Goal: Task Accomplishment & Management: Complete application form

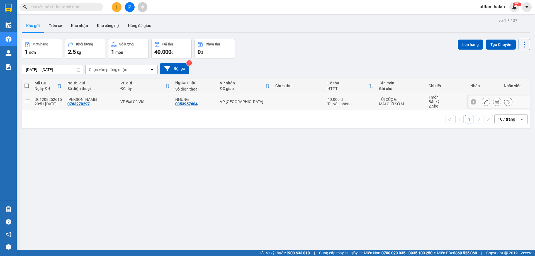
click at [40, 94] on td "DC1208252615 20:51 12/08" at bounding box center [48, 101] width 33 height 17
checkbox input "true"
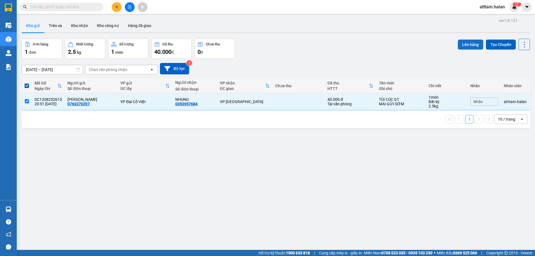
click at [461, 41] on button "Lên hàng" at bounding box center [470, 45] width 25 height 10
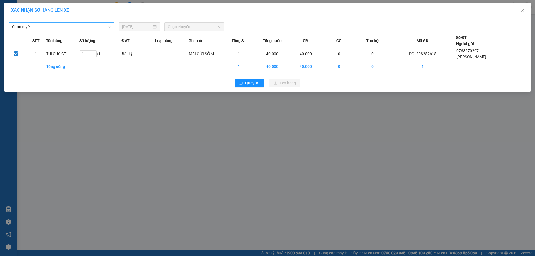
click at [23, 30] on span "Chọn tuyến" at bounding box center [61, 27] width 99 height 8
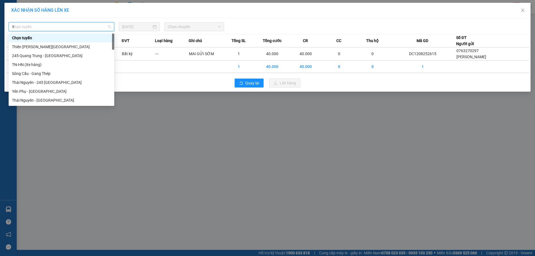
type input "87"
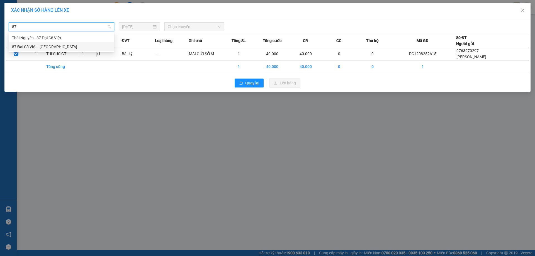
drag, startPoint x: 19, startPoint y: 49, endPoint x: 118, endPoint y: 46, distance: 98.7
click at [20, 49] on div "87 Đại Cồ Việt - Thái Nguyên" at bounding box center [61, 47] width 99 height 6
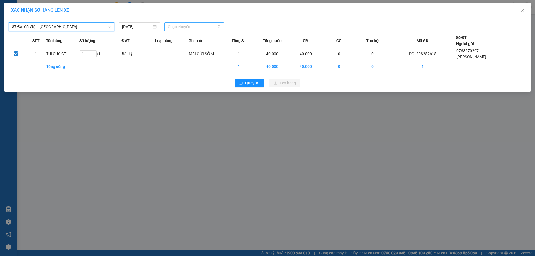
click at [178, 24] on span "Chọn chuyến" at bounding box center [194, 27] width 53 height 8
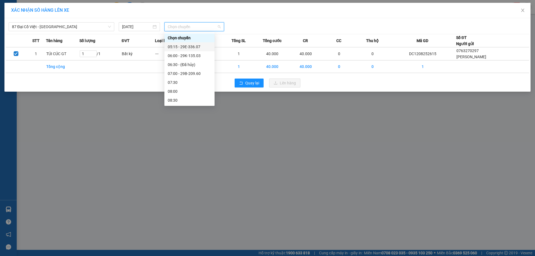
drag, startPoint x: 178, startPoint y: 44, endPoint x: 187, endPoint y: 45, distance: 8.9
click at [180, 45] on div "05:15 - 29E-336.07" at bounding box center [189, 47] width 43 height 6
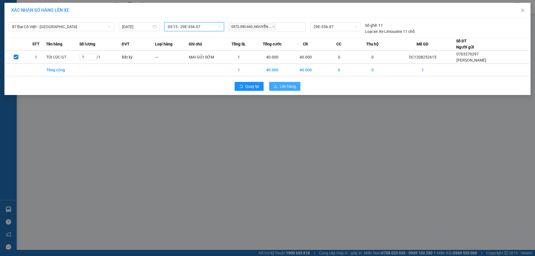
click at [282, 85] on span "Lên hàng" at bounding box center [288, 86] width 16 height 6
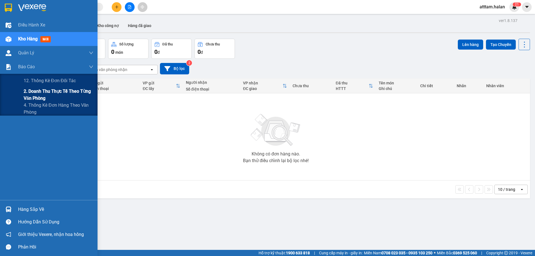
drag, startPoint x: 36, startPoint y: 94, endPoint x: 44, endPoint y: 96, distance: 8.5
click at [36, 95] on span "2. Doanh thu thực tế theo từng văn phòng" at bounding box center [59, 95] width 70 height 14
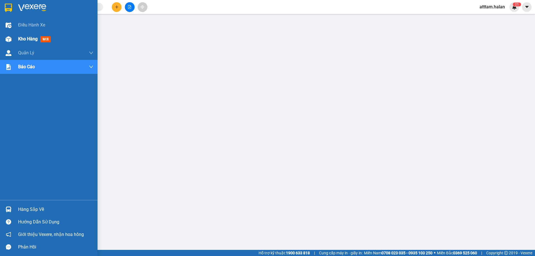
click at [18, 38] on div "Kho hàng mới" at bounding box center [49, 39] width 98 height 14
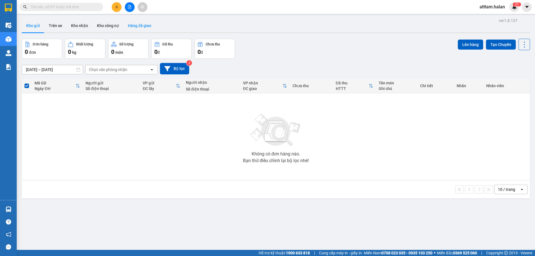
click at [146, 20] on button "Hàng đã giao" at bounding box center [140, 25] width 32 height 13
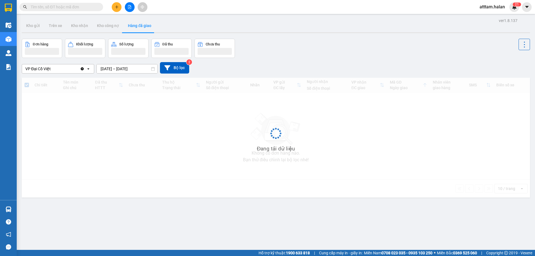
click at [110, 70] on input "11/08/2025 – 13/08/2025" at bounding box center [127, 68] width 61 height 9
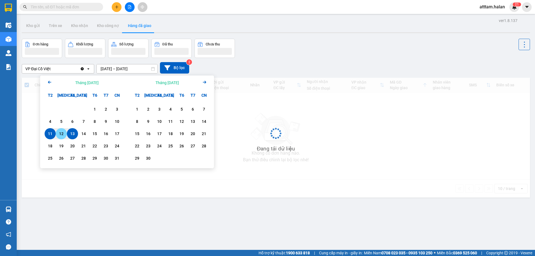
click at [61, 134] on div "12" at bounding box center [61, 133] width 8 height 7
type input "12/08/2025 – 12/08/2025"
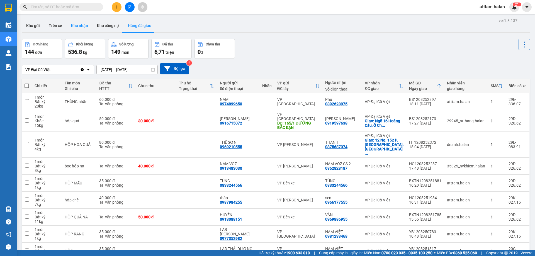
click at [79, 25] on button "Kho nhận" at bounding box center [80, 25] width 26 height 13
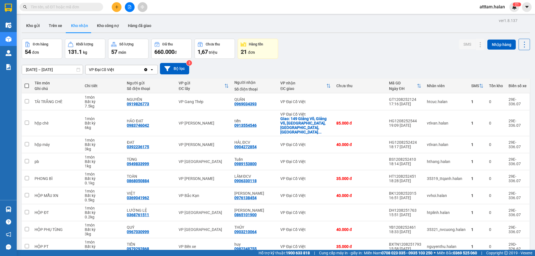
click at [42, 70] on input "15/06/2025 – 13/08/2025" at bounding box center [52, 69] width 61 height 9
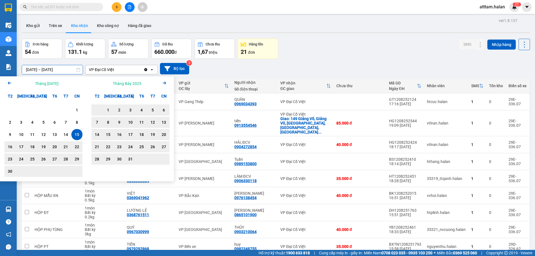
click at [165, 83] on icon "Next month." at bounding box center [164, 83] width 3 height 3
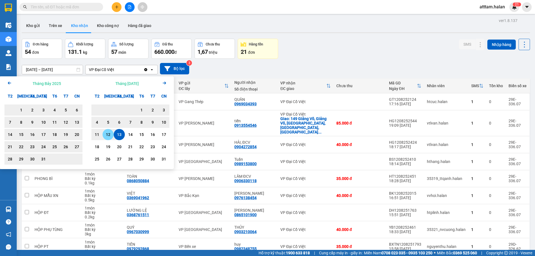
click at [110, 134] on div "12" at bounding box center [108, 134] width 8 height 7
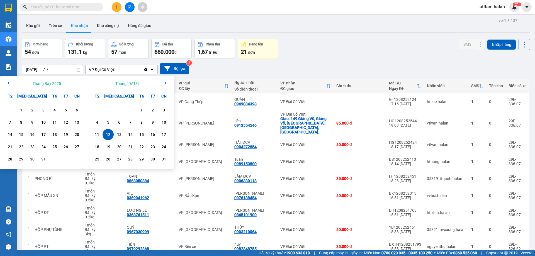
click at [110, 134] on div "12" at bounding box center [108, 134] width 8 height 7
type input "12/08/2025 – 12/08/2025"
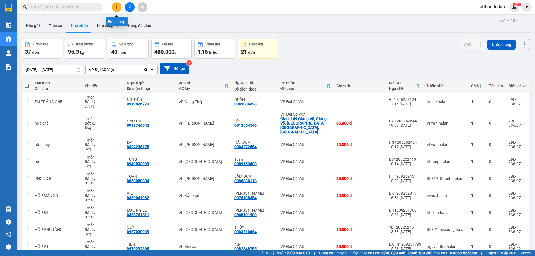
click at [117, 6] on icon "plus" at bounding box center [117, 6] width 0 height 3
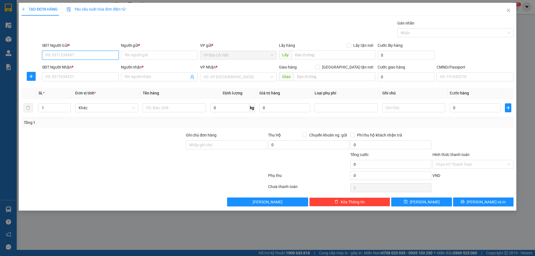
drag, startPoint x: 71, startPoint y: 53, endPoint x: 73, endPoint y: 45, distance: 7.9
click at [71, 49] on div "SĐT Người Gửi * VD: 0371234567" at bounding box center [80, 52] width 77 height 20
type input "0911408899"
drag, startPoint x: 65, startPoint y: 63, endPoint x: 63, endPoint y: 72, distance: 9.1
click at [65, 63] on div "0911408899 - VP 87ĐCV" at bounding box center [80, 66] width 77 height 9
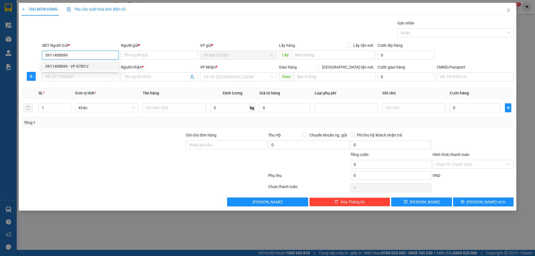
type input "VP 87ĐCV"
type input "0911408899"
drag, startPoint x: 63, startPoint y: 72, endPoint x: 79, endPoint y: 78, distance: 16.8
click at [64, 73] on div "SĐT Người Nhận * VD: 0377654321" at bounding box center [80, 74] width 77 height 20
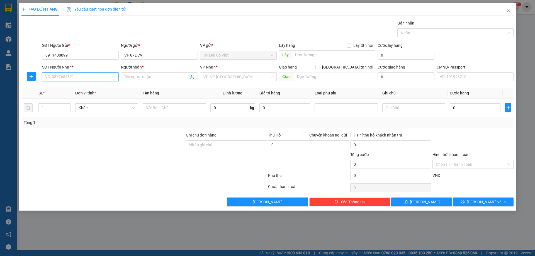
click at [79, 79] on input "SĐT Người Nhận *" at bounding box center [80, 76] width 77 height 9
drag, startPoint x: 73, startPoint y: 86, endPoint x: 93, endPoint y: 89, distance: 19.7
click at [75, 86] on div "0982347092 - THOA KẾ TOÁN" at bounding box center [80, 88] width 70 height 6
type input "0982347092"
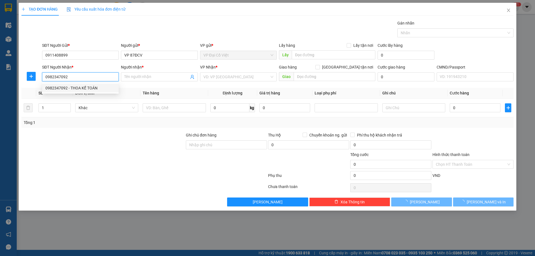
type input "THOA KẾ TOÁN"
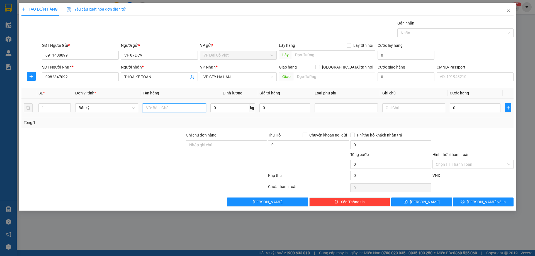
click at [149, 107] on input "text" at bounding box center [174, 107] width 63 height 9
type input "P. BÌ BC 897"
click at [461, 163] on input "Hình thức thanh toán" at bounding box center [471, 164] width 71 height 8
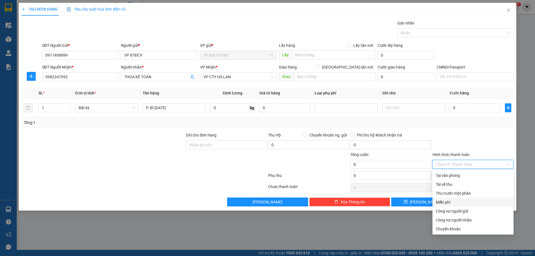
click at [437, 200] on div "Miễn phí" at bounding box center [473, 202] width 74 height 6
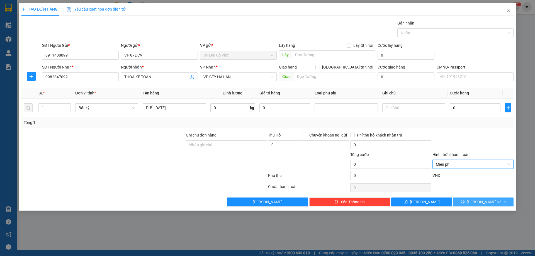
click at [486, 198] on button "Lưu và In" at bounding box center [483, 202] width 61 height 9
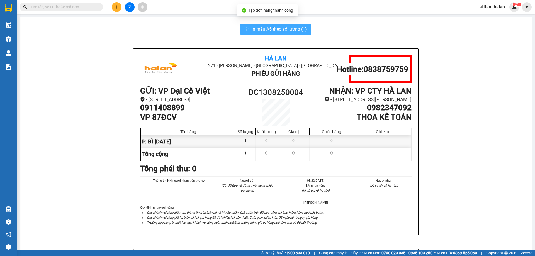
click at [268, 31] on span "In mẫu A5 theo số lượng (1)" at bounding box center [279, 29] width 55 height 7
click at [269, 31] on span "In mẫu A5 theo số lượng (1)" at bounding box center [279, 29] width 55 height 7
